Goal: Navigation & Orientation: Find specific page/section

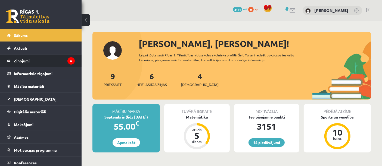
click at [23, 56] on legend "Ziņojumi 6" at bounding box center [44, 61] width 61 height 13
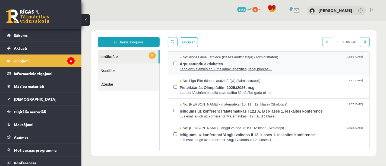
click at [220, 63] on span "Ārpusstundu aktivitātes" at bounding box center [272, 63] width 185 height 7
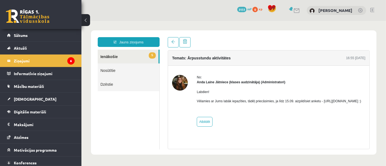
click at [107, 57] on link "5 Ienākošie" at bounding box center [128, 56] width 61 height 14
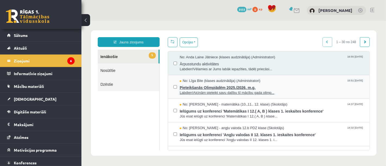
click at [197, 90] on span "Labdien!Aicinām pieteikt savu dalību šī mācību gada olimp..." at bounding box center [272, 92] width 185 height 5
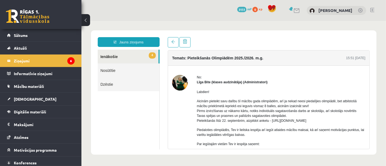
click at [109, 55] on link "4 Ienākošie" at bounding box center [128, 56] width 61 height 14
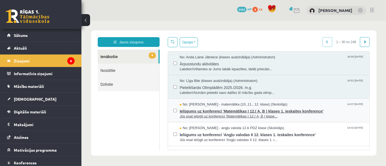
click at [206, 110] on span "Ielūgums uz konferenci 'Matemātikas I 12.( A, B ) klases 1. ieskaites konferenc…" at bounding box center [272, 110] width 185 height 7
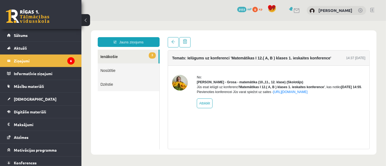
click at [110, 55] on link "3 Ienākošie" at bounding box center [128, 56] width 61 height 14
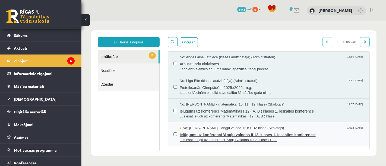
click at [220, 134] on span "Ielūgums uz konferenci 'Angļu valodas II 12. klases 1. ieskaites konference'" at bounding box center [272, 134] width 185 height 7
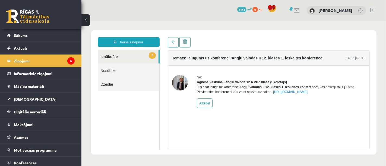
click at [108, 55] on link "2 Ienākošie" at bounding box center [128, 56] width 61 height 14
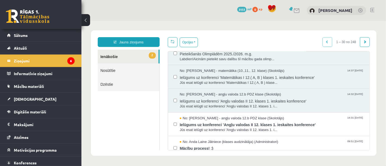
scroll to position [60, 0]
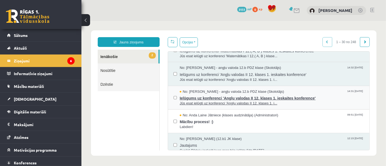
click at [237, 96] on span "Ielūgums uz konferenci 'Angļu valodas II 12. klases 1. ieskaites konference'" at bounding box center [272, 97] width 185 height 7
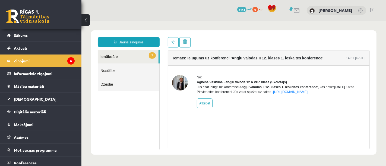
scroll to position [0, 0]
click at [113, 55] on link "1 Ienākošie" at bounding box center [128, 56] width 61 height 14
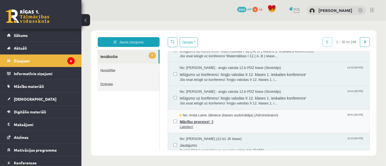
click at [192, 119] on span "Mācību process! :)" at bounding box center [272, 121] width 185 height 7
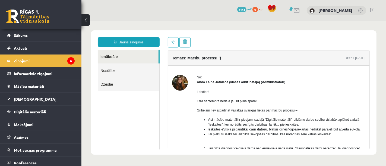
click at [104, 56] on link "Ienākošie" at bounding box center [128, 56] width 61 height 14
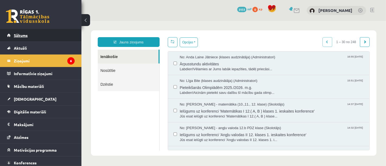
click at [17, 35] on span "Sākums" at bounding box center [21, 35] width 14 height 5
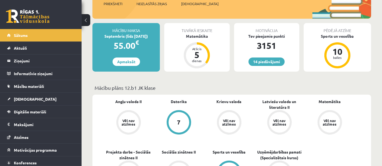
scroll to position [90, 0]
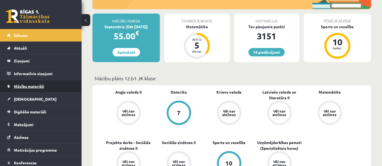
click at [42, 87] on span "Mācību materiāli" at bounding box center [29, 86] width 30 height 5
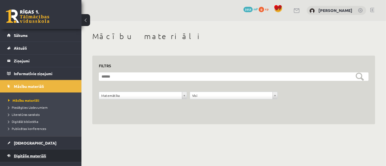
click at [26, 156] on span "Digitālie materiāli" at bounding box center [30, 156] width 32 height 5
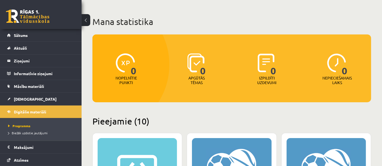
scroll to position [60, 0]
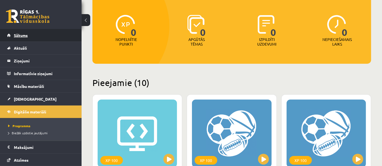
click at [26, 33] on span "Sākums" at bounding box center [21, 35] width 14 height 5
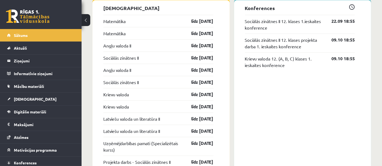
scroll to position [453, 0]
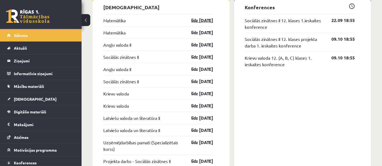
click at [194, 21] on link "līdz [DATE]" at bounding box center [198, 20] width 32 height 7
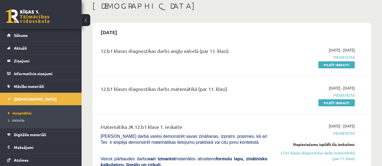
scroll to position [30, 0]
click at [31, 34] on link "Sākums" at bounding box center [41, 35] width 68 height 13
